Goal: Use online tool/utility

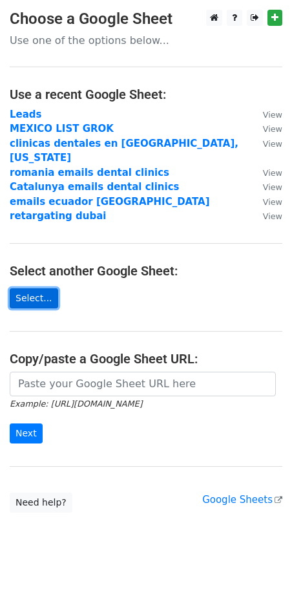
click at [22, 288] on link "Select..." at bounding box center [34, 298] width 49 height 20
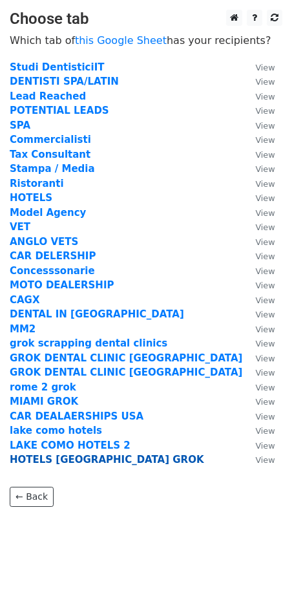
click at [79, 457] on strong "HOTELS ROME GROK" at bounding box center [107, 460] width 195 height 12
